Goal: Information Seeking & Learning: Check status

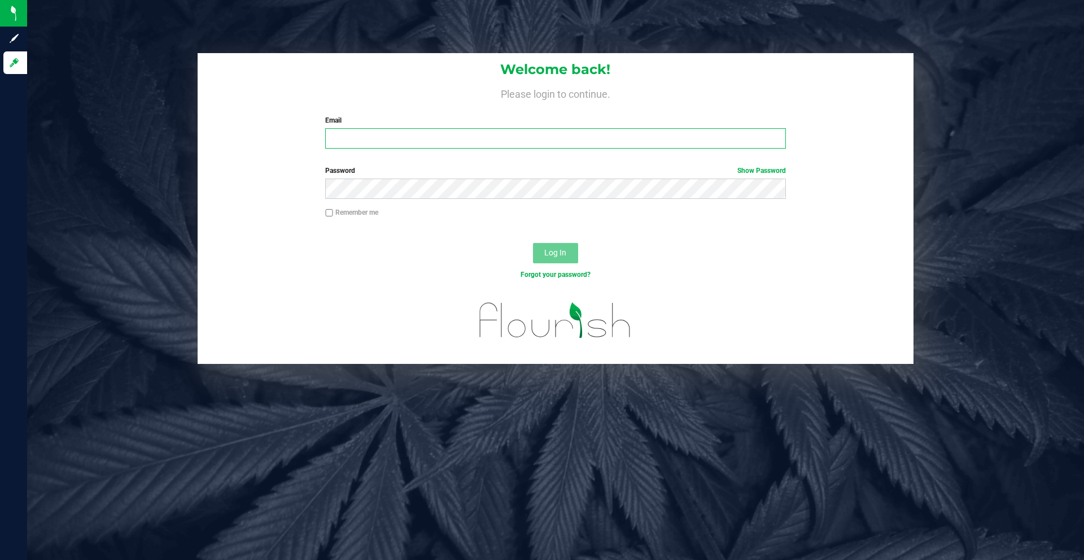
click at [458, 133] on input "Email" at bounding box center [555, 138] width 460 height 20
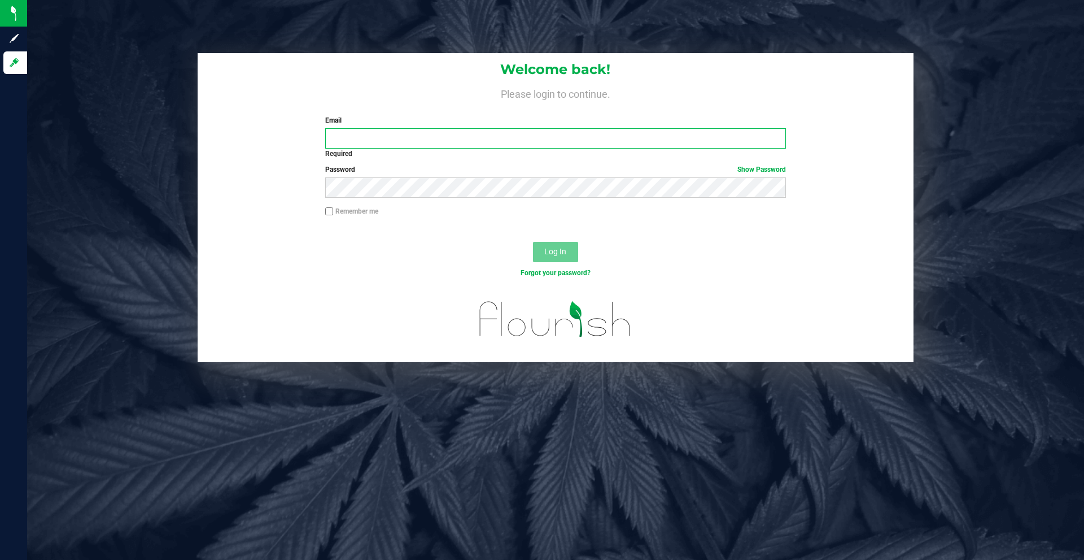
click at [458, 133] on input "Email" at bounding box center [555, 138] width 460 height 20
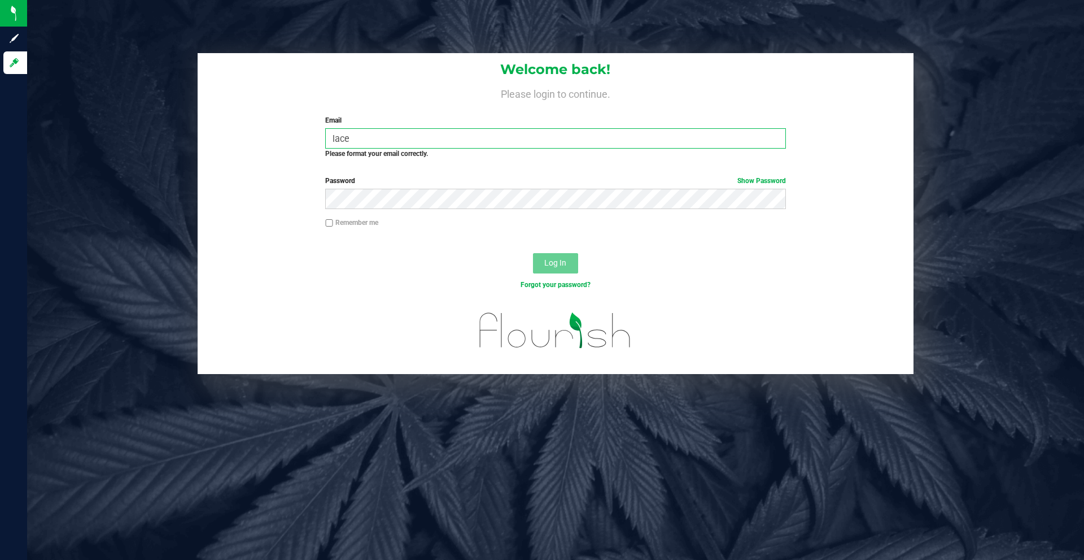
type input "[EMAIL_ADDRESS][DOMAIN_NAME]"
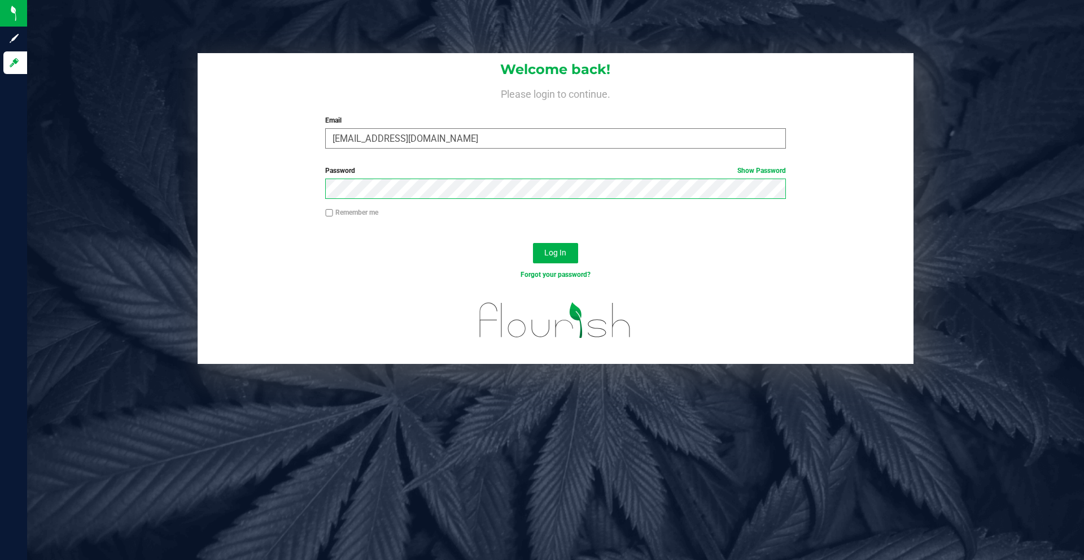
click at [533, 243] on button "Log In" at bounding box center [555, 253] width 45 height 20
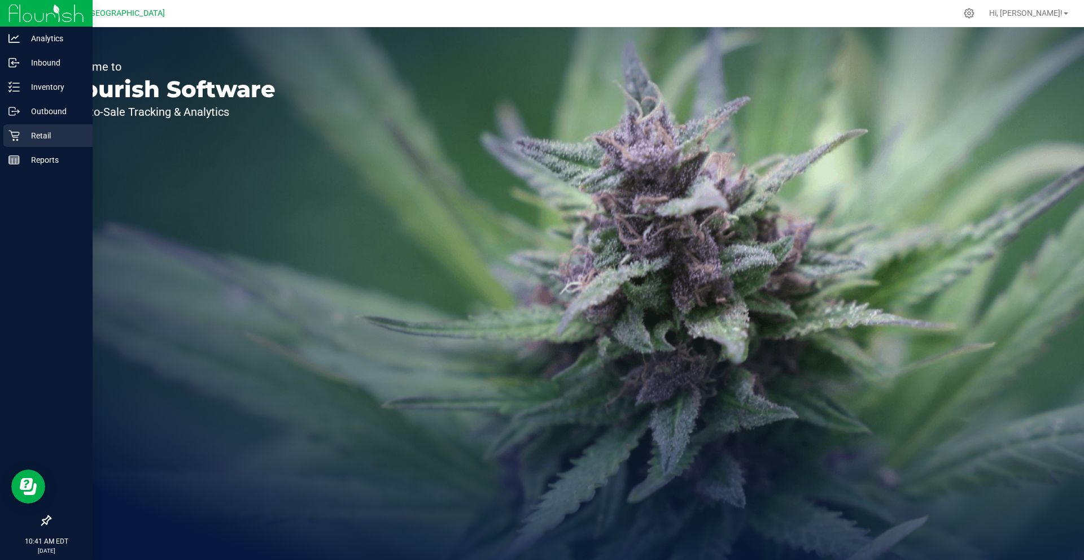
click at [40, 135] on p "Retail" at bounding box center [54, 136] width 68 height 14
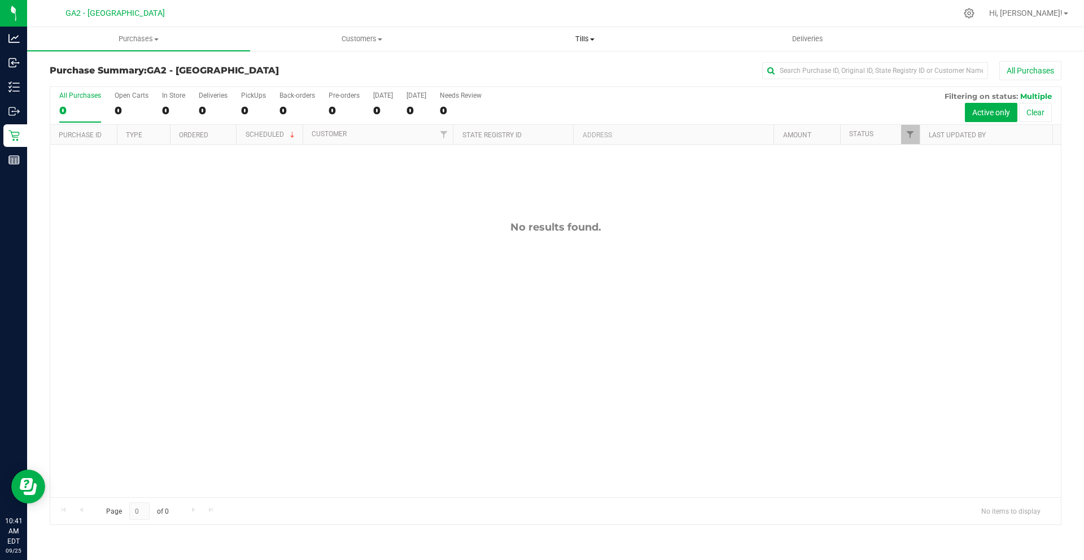
click at [588, 38] on span "Tills" at bounding box center [585, 39] width 222 height 10
click at [544, 64] on span "Manage tills" at bounding box center [511, 68] width 76 height 10
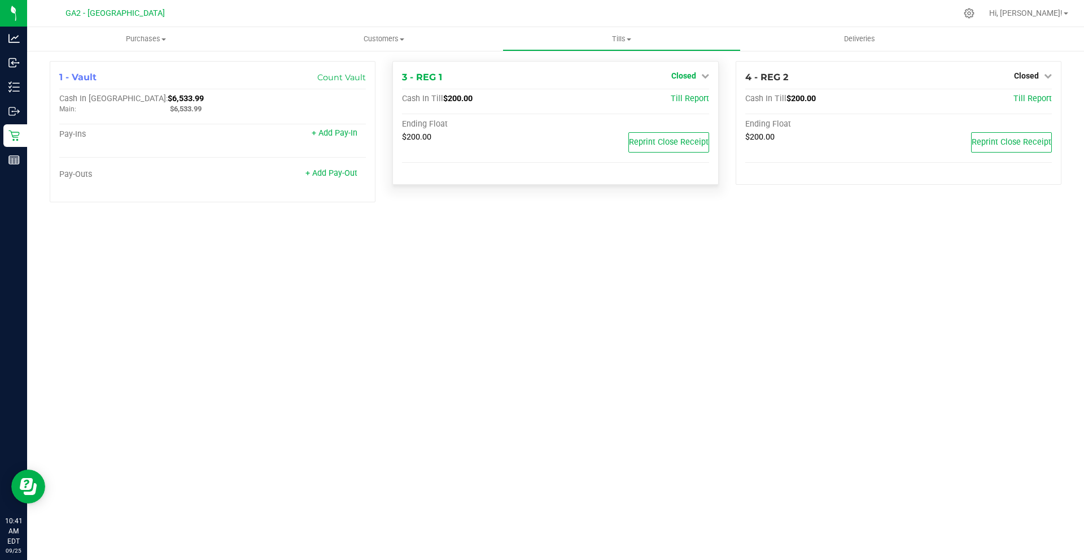
click at [695, 77] on span "Closed" at bounding box center [683, 75] width 25 height 9
click at [693, 103] on link "Open Till" at bounding box center [684, 99] width 30 height 9
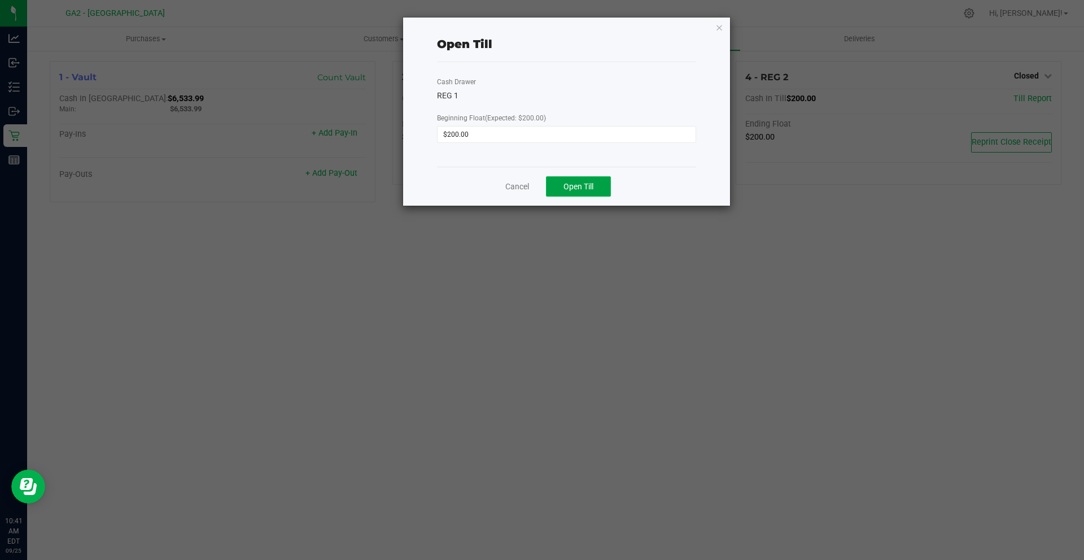
click at [583, 178] on button "Open Till" at bounding box center [578, 186] width 65 height 20
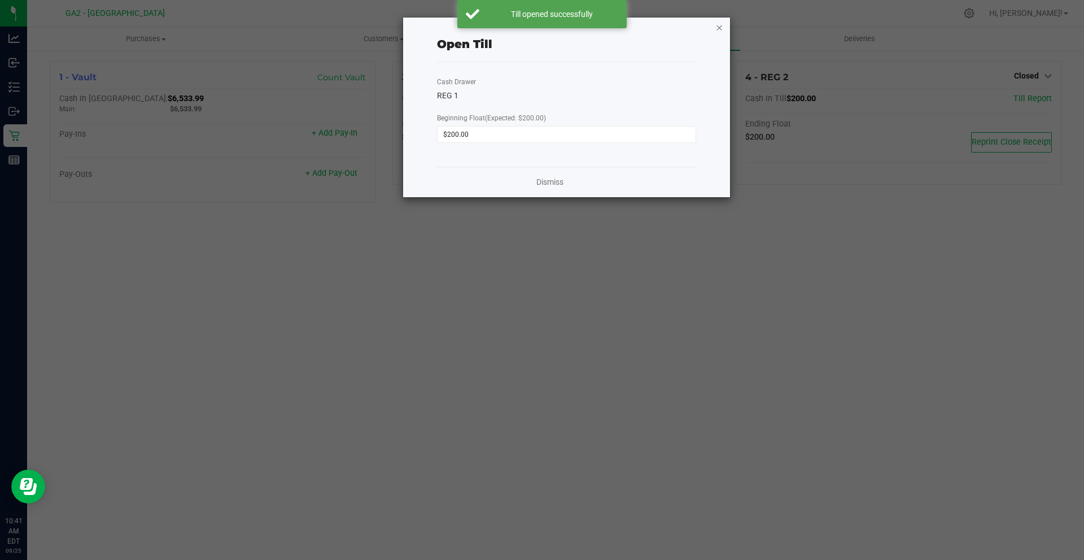
click at [721, 24] on icon "button" at bounding box center [719, 27] width 8 height 14
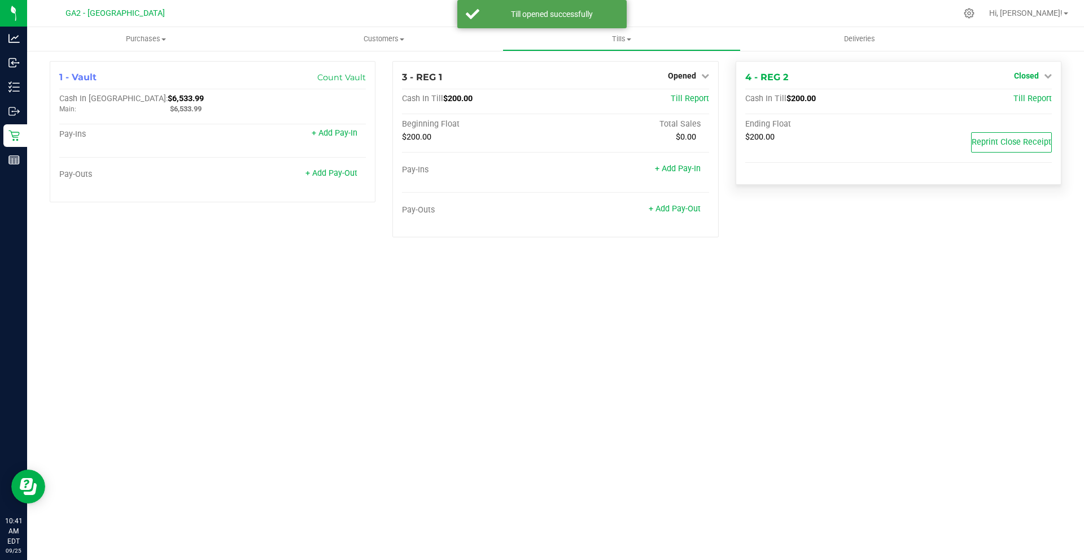
click at [1028, 75] on span "Closed" at bounding box center [1026, 75] width 25 height 9
click at [1019, 102] on link "Open Till" at bounding box center [1026, 99] width 30 height 9
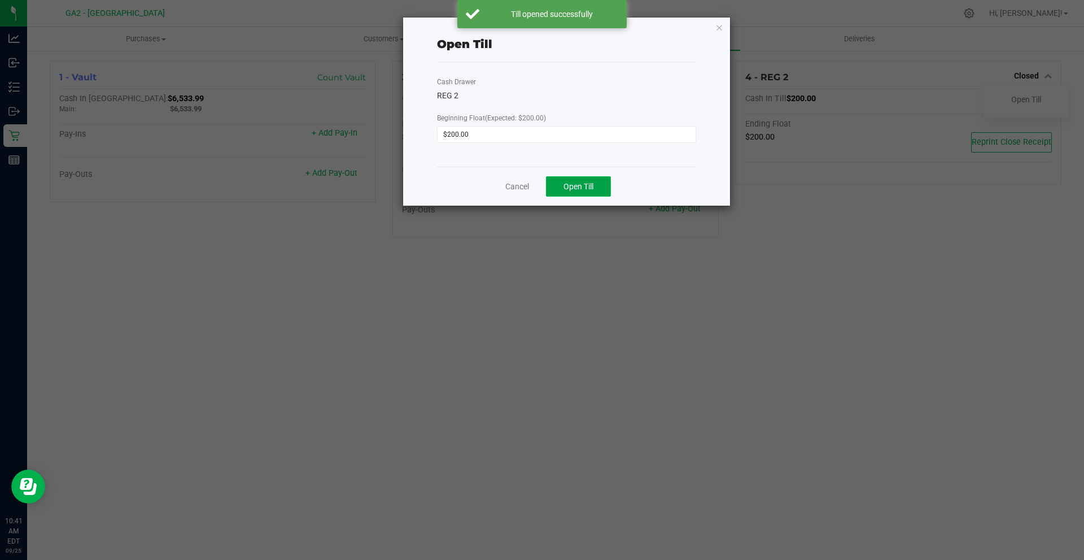
click at [582, 189] on span "Open Till" at bounding box center [579, 186] width 30 height 9
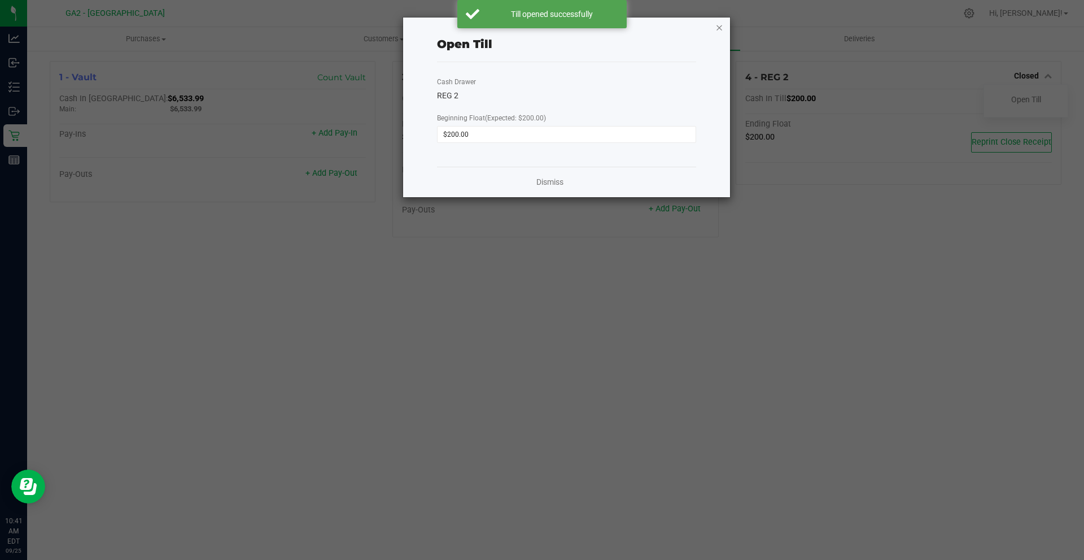
click at [720, 27] on icon "button" at bounding box center [719, 27] width 8 height 14
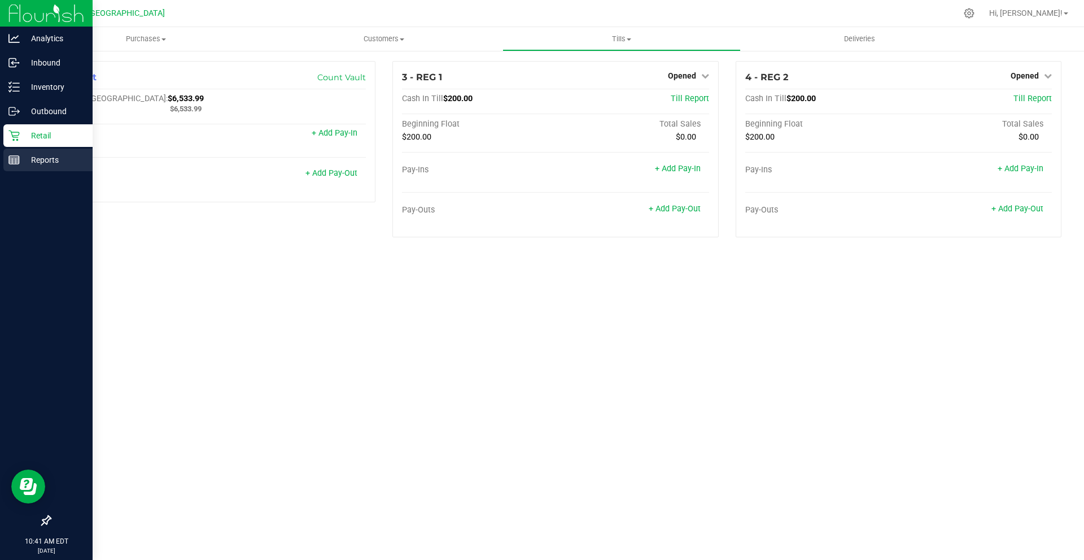
click at [23, 159] on p "Reports" at bounding box center [54, 160] width 68 height 14
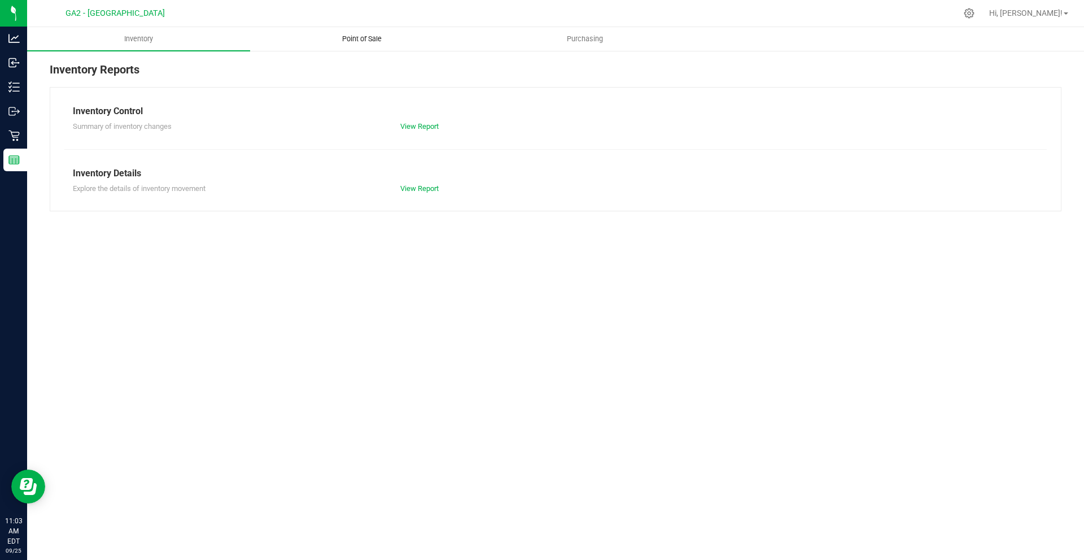
click at [373, 41] on span "Point of Sale" at bounding box center [362, 39] width 70 height 10
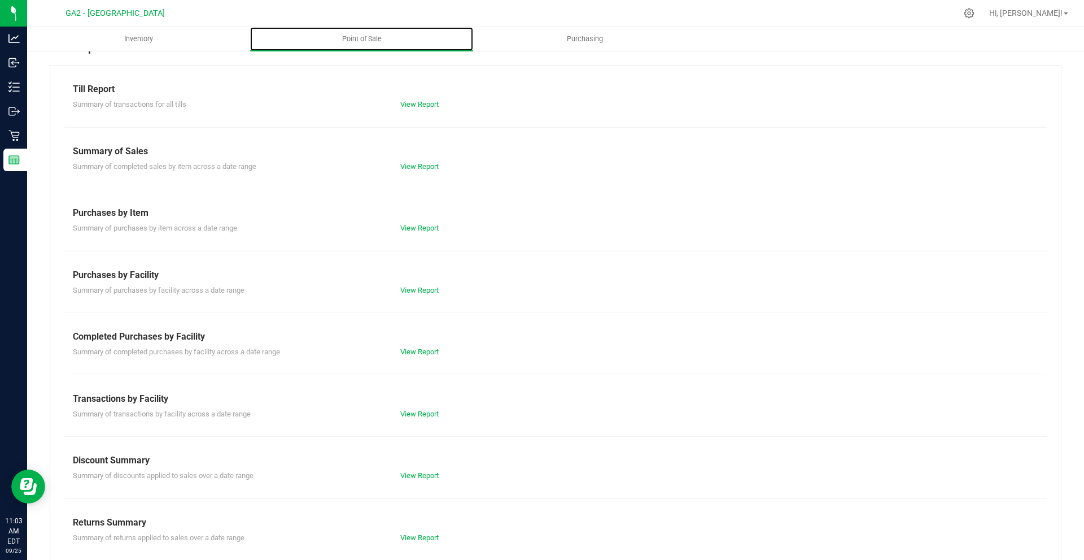
scroll to position [34, 0]
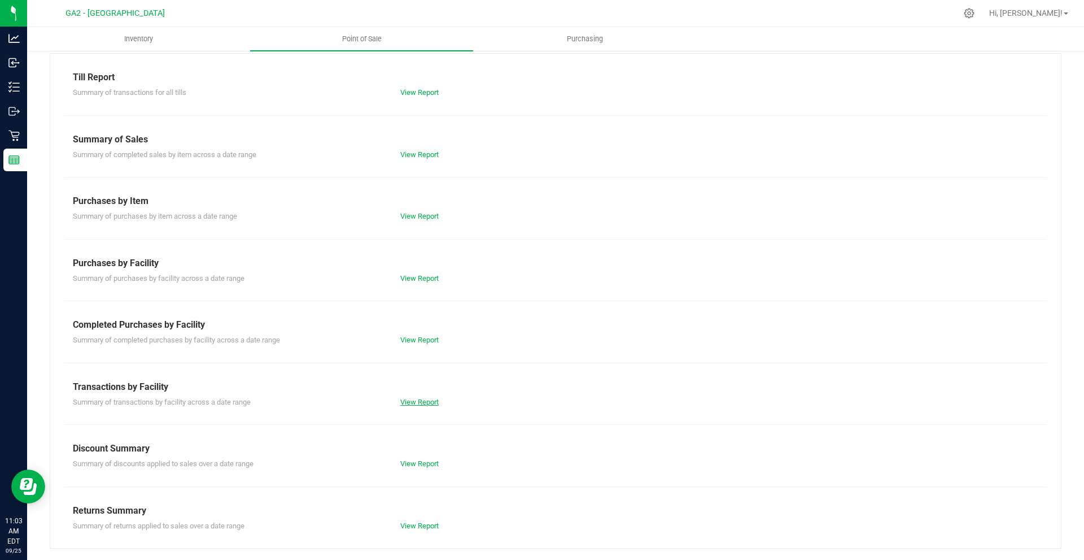
click at [407, 399] on link "View Report" at bounding box center [419, 402] width 38 height 8
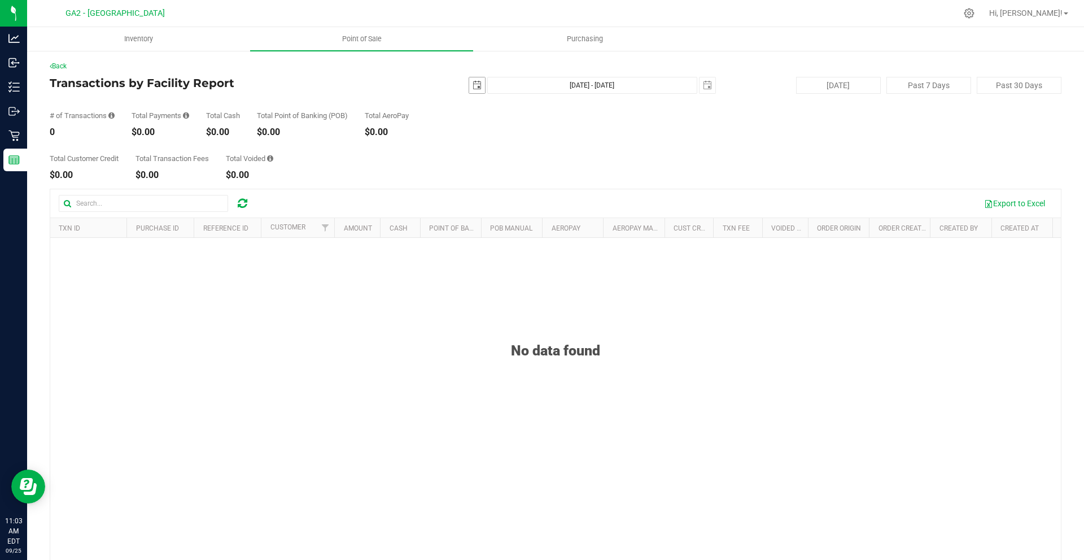
click at [473, 86] on span "select" at bounding box center [477, 85] width 9 height 9
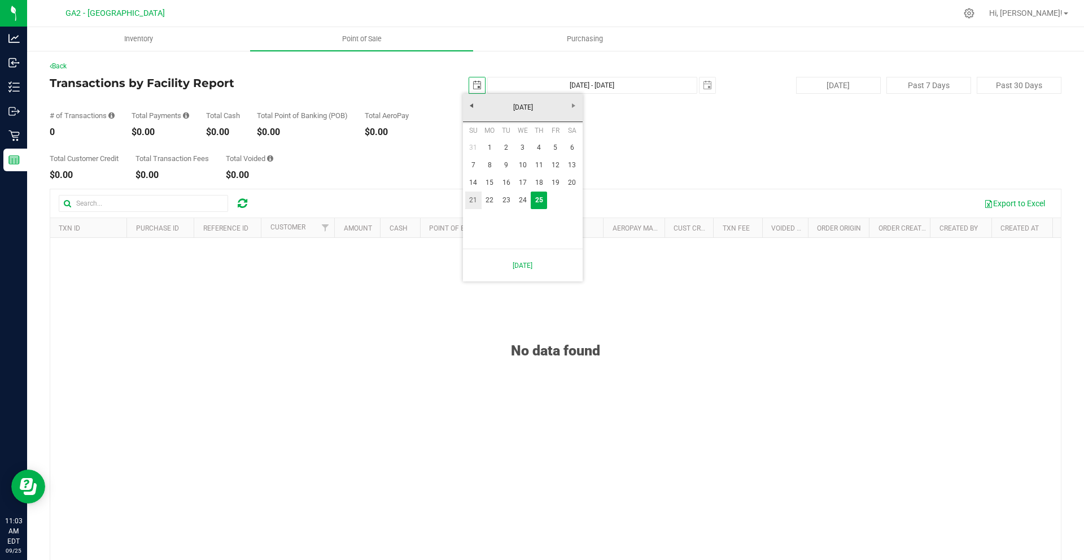
click at [478, 202] on link "21" at bounding box center [473, 200] width 16 height 18
type input "[DATE]"
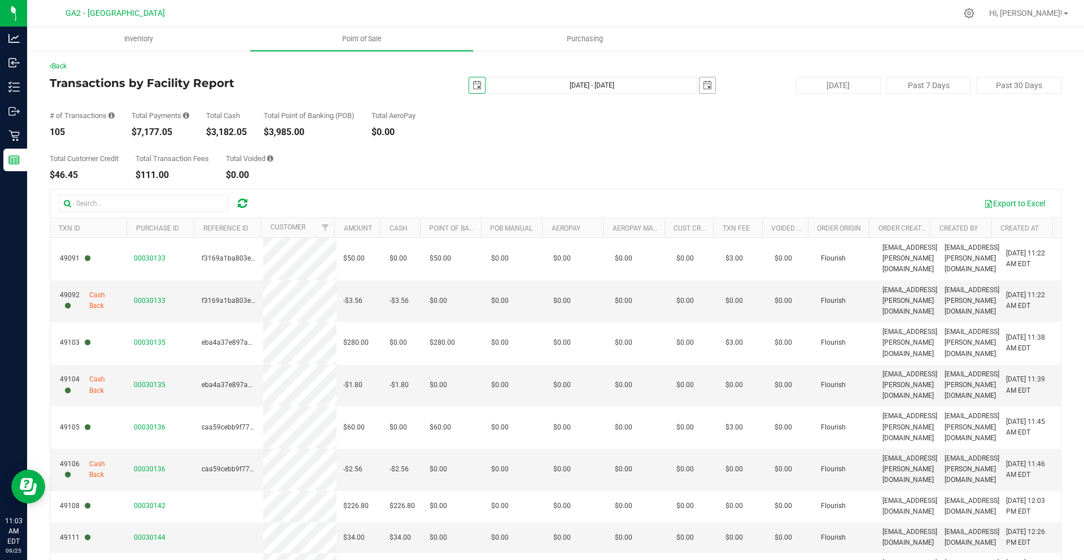
click at [705, 85] on span "select" at bounding box center [707, 85] width 9 height 9
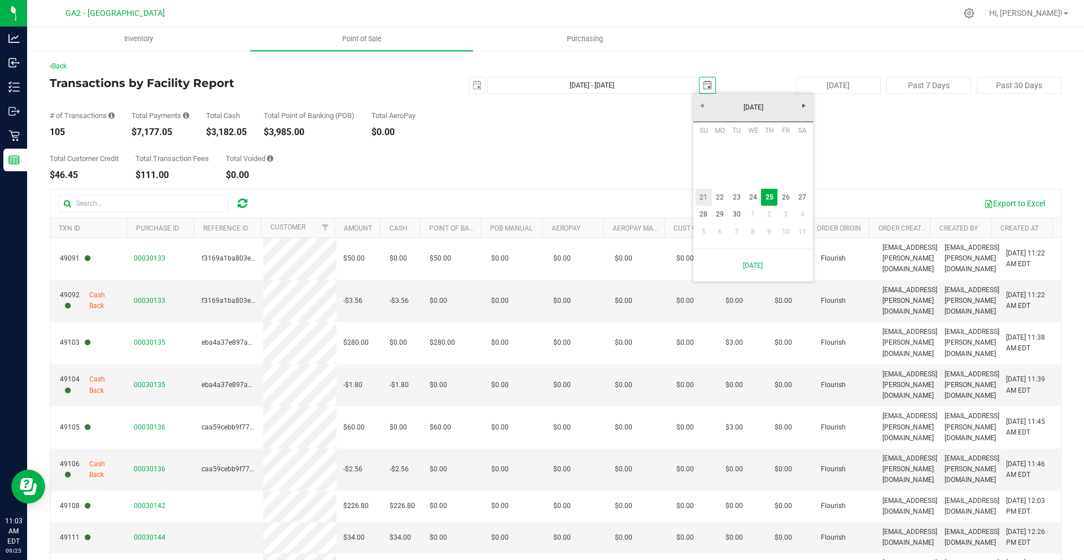
click at [703, 194] on link "21" at bounding box center [704, 198] width 16 height 18
type input "[DATE] - [DATE]"
type input "[DATE]"
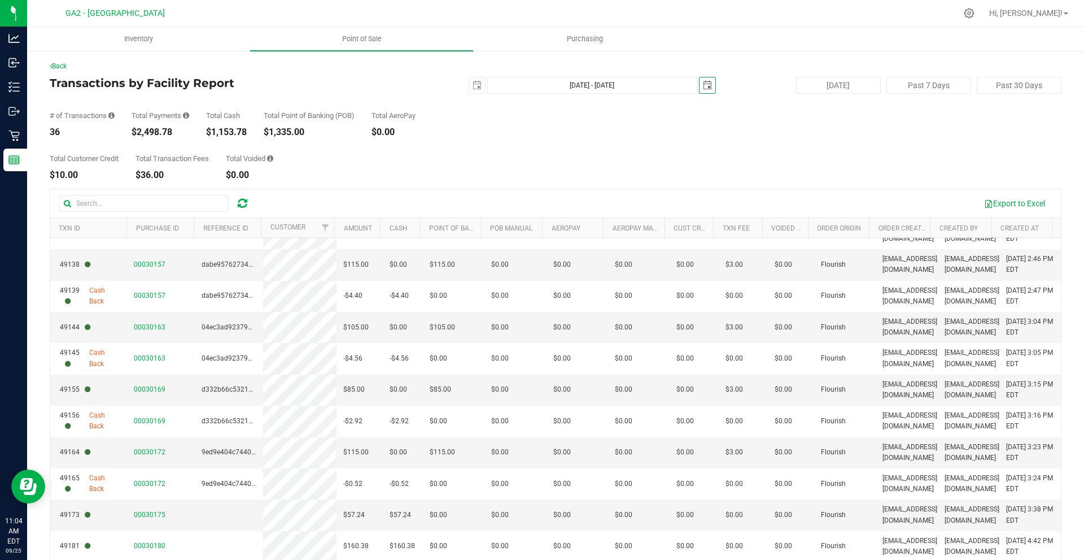
scroll to position [69, 0]
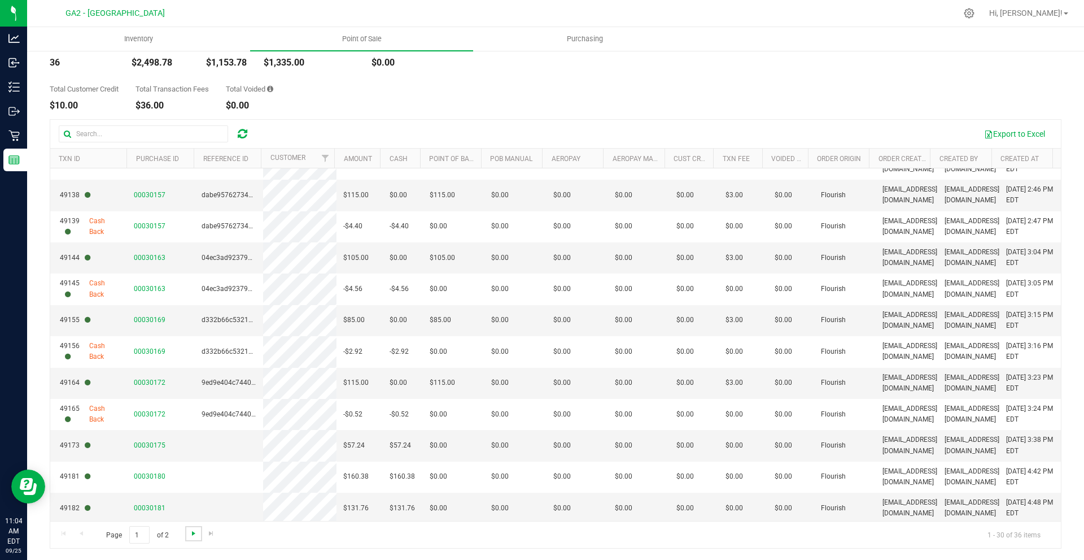
click at [194, 533] on span "Go to the next page" at bounding box center [193, 533] width 9 height 9
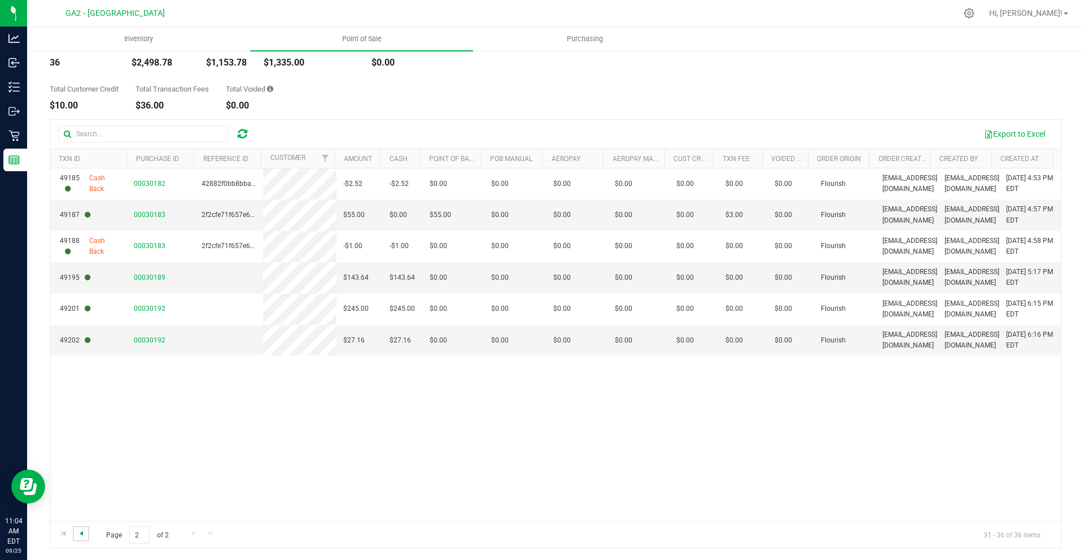
click at [82, 535] on span "Go to the previous page" at bounding box center [81, 533] width 9 height 9
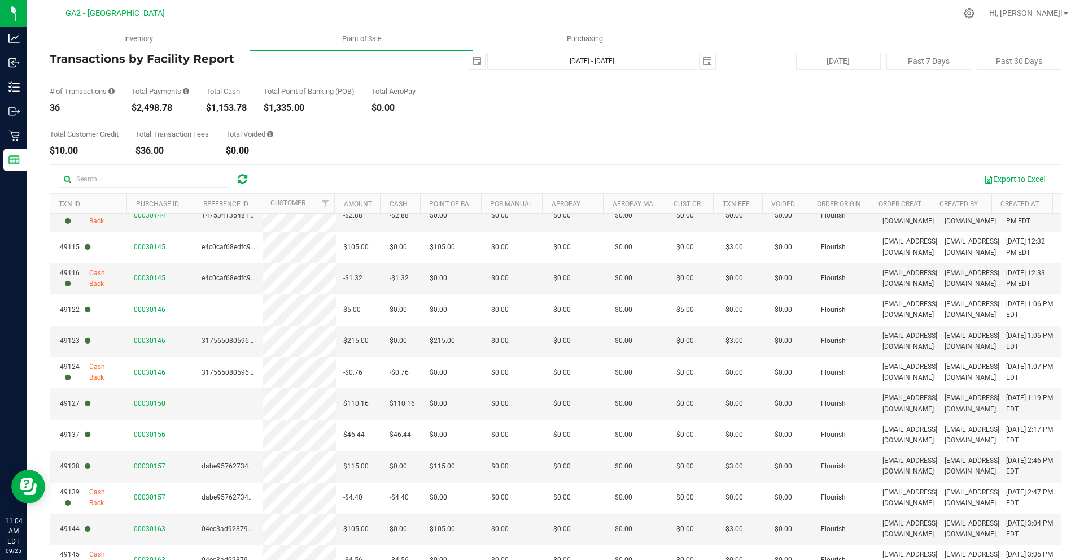
scroll to position [0, 0]
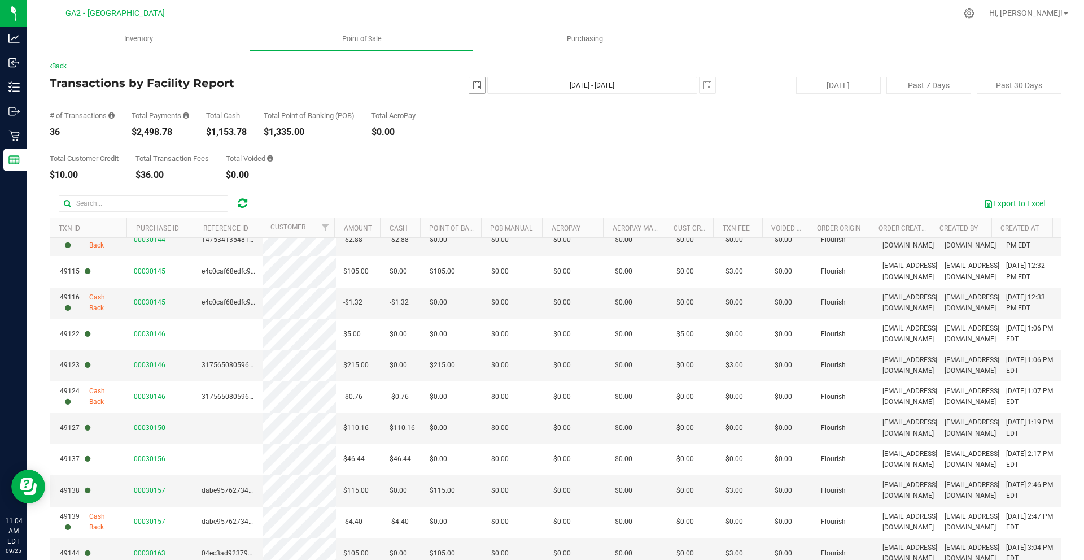
click at [469, 77] on span "select" at bounding box center [477, 85] width 16 height 16
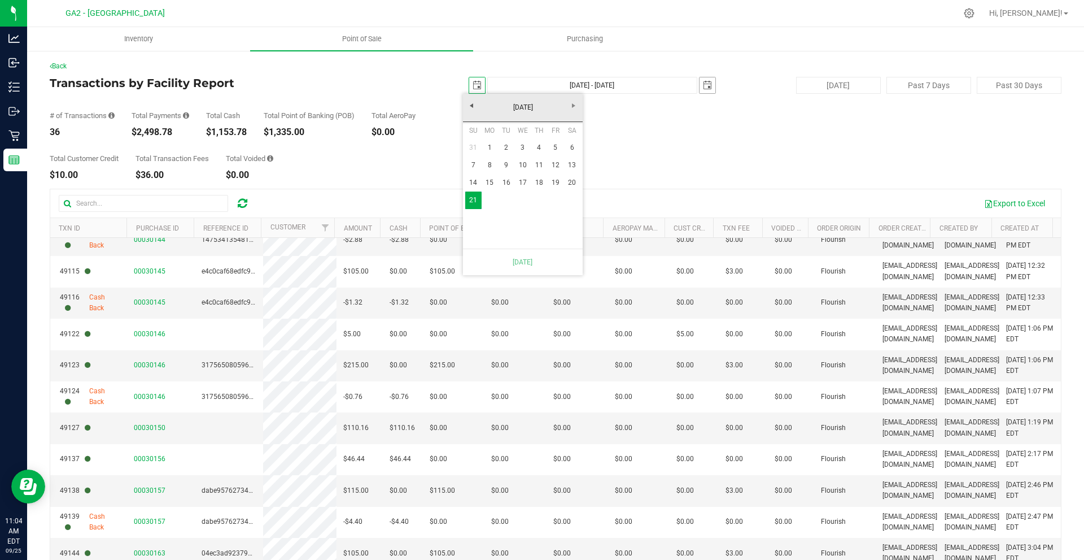
click at [703, 87] on span "select" at bounding box center [707, 85] width 9 height 9
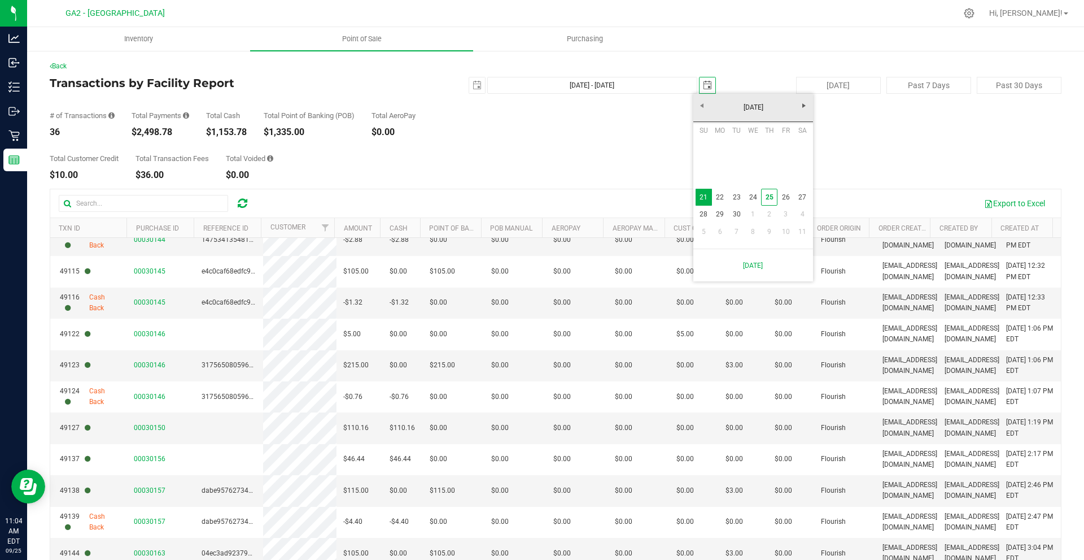
click at [630, 122] on div "# of Transactions 36 Total Payments $2,498.78 Total Cash $1,153.78 Total Point …" at bounding box center [556, 115] width 1012 height 43
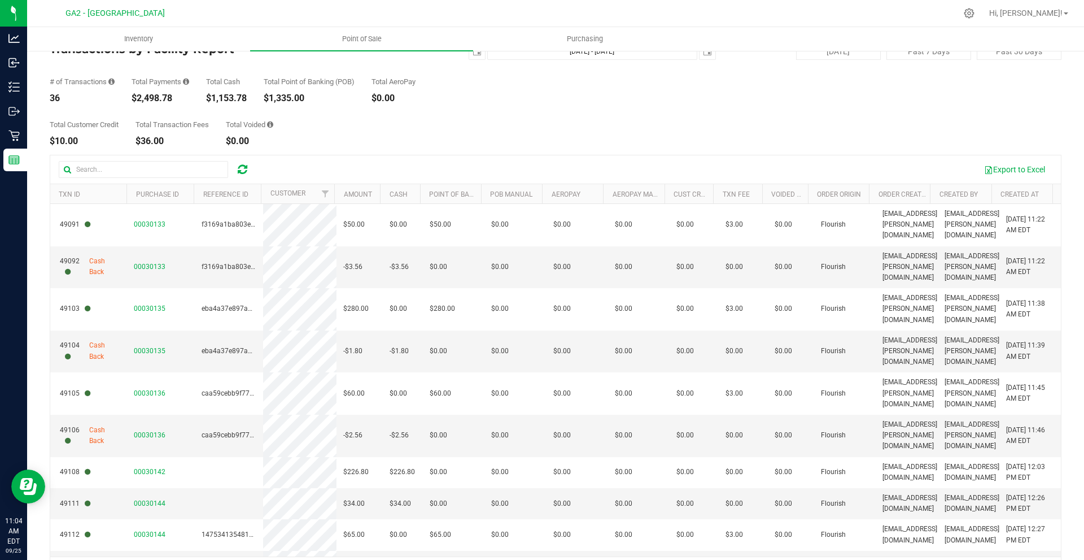
scroll to position [0, 0]
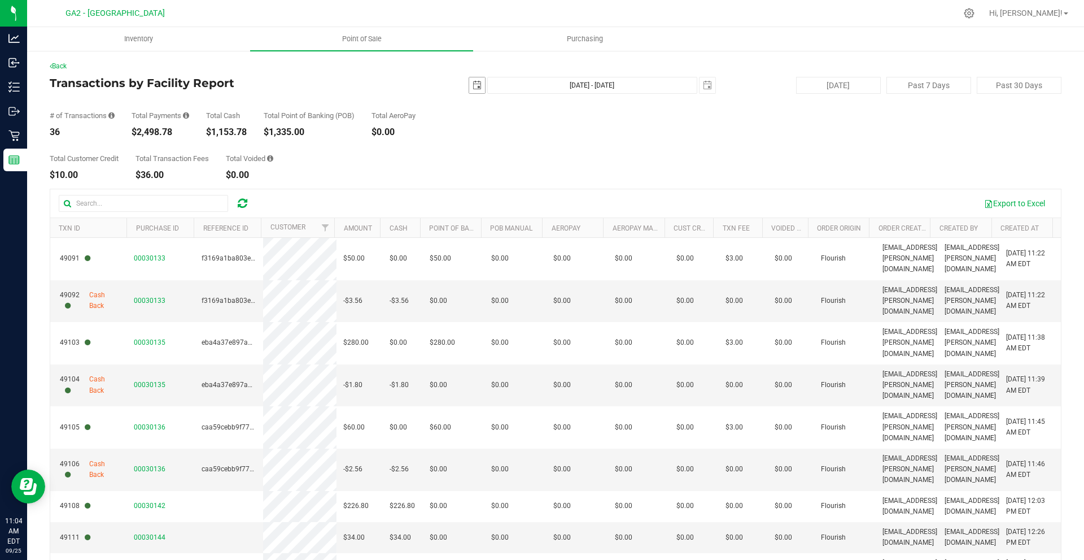
click at [469, 78] on span "select" at bounding box center [477, 85] width 16 height 16
click at [684, 145] on div "Total Customer Credit $10.00 Total Transaction Fees $36.00 Total Voided $0.00" at bounding box center [556, 158] width 1012 height 43
